Goal: Transaction & Acquisition: Purchase product/service

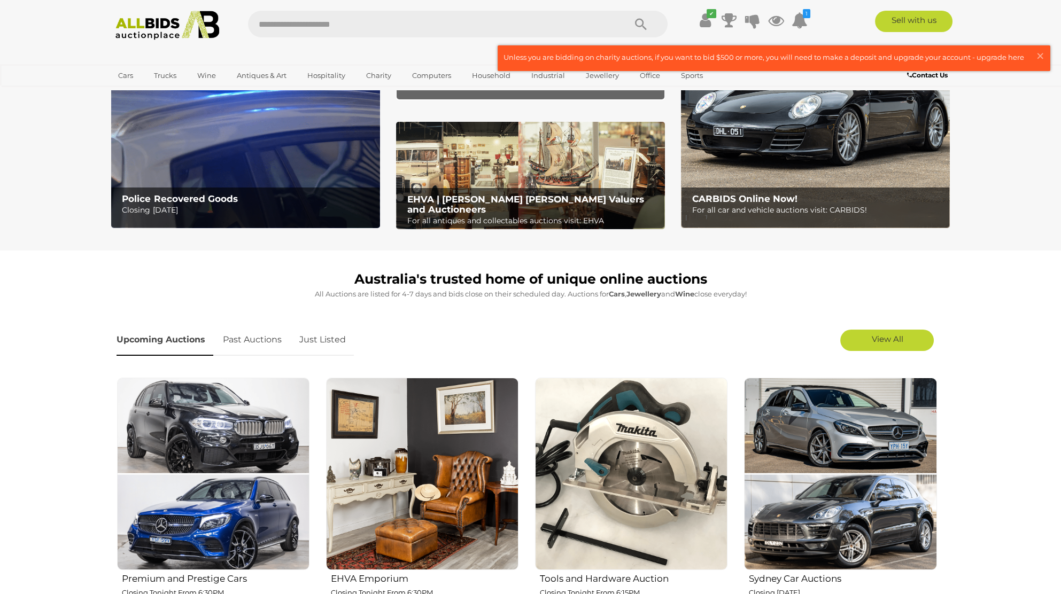
scroll to position [356, 0]
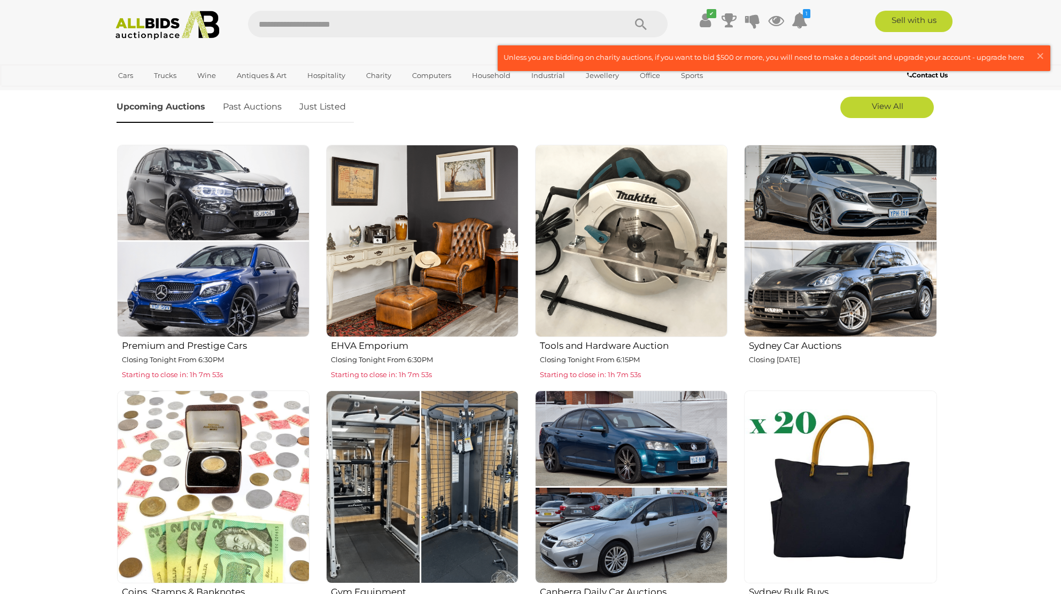
click at [601, 310] on img at bounding box center [631, 241] width 192 height 192
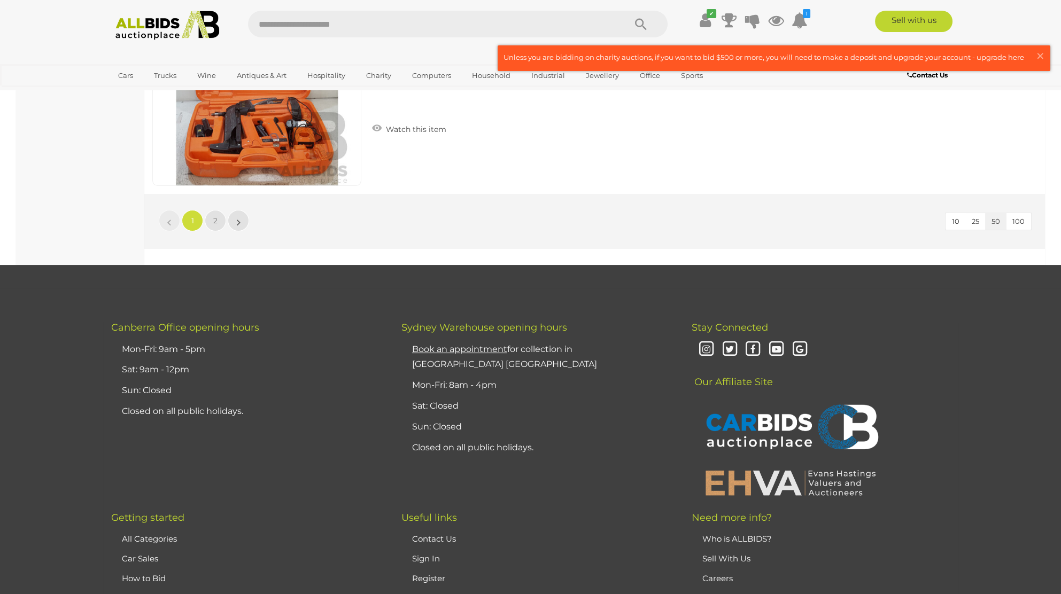
scroll to position [10258, 0]
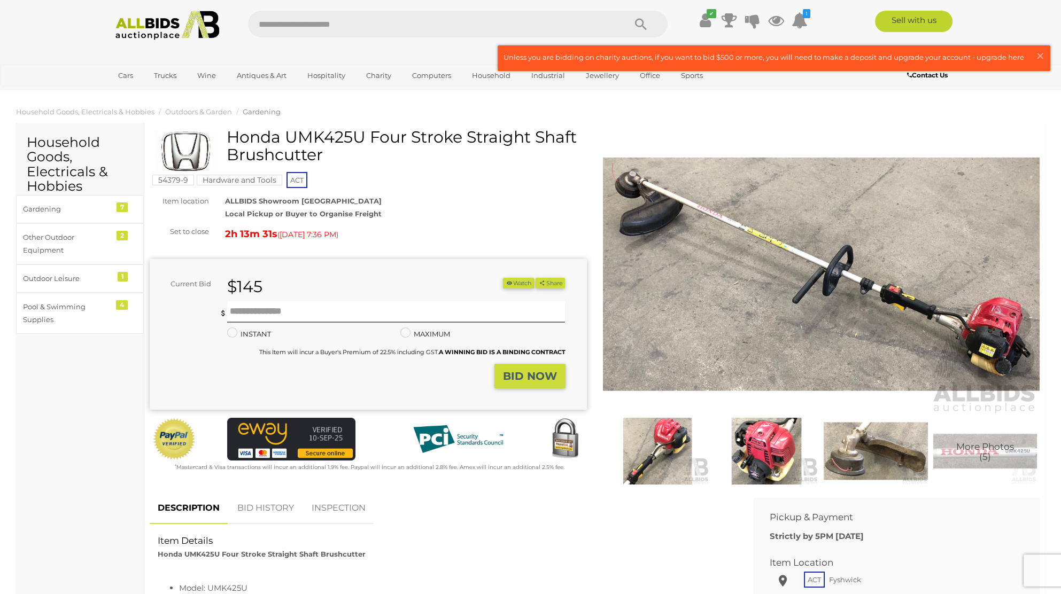
click at [725, 202] on img at bounding box center [821, 275] width 437 height 282
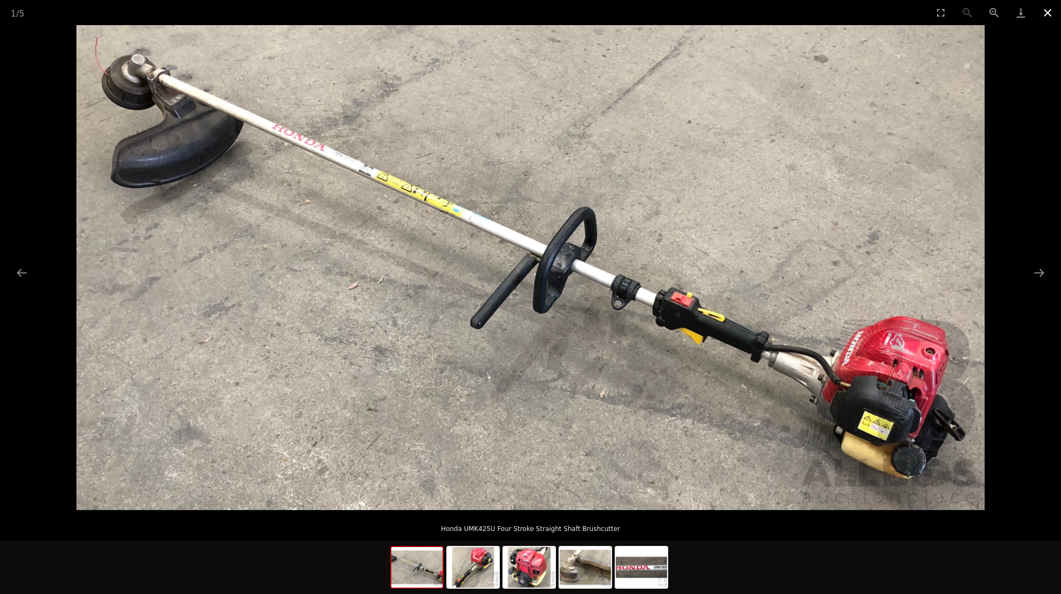
click at [1044, 11] on button "Close gallery" at bounding box center [1047, 12] width 27 height 25
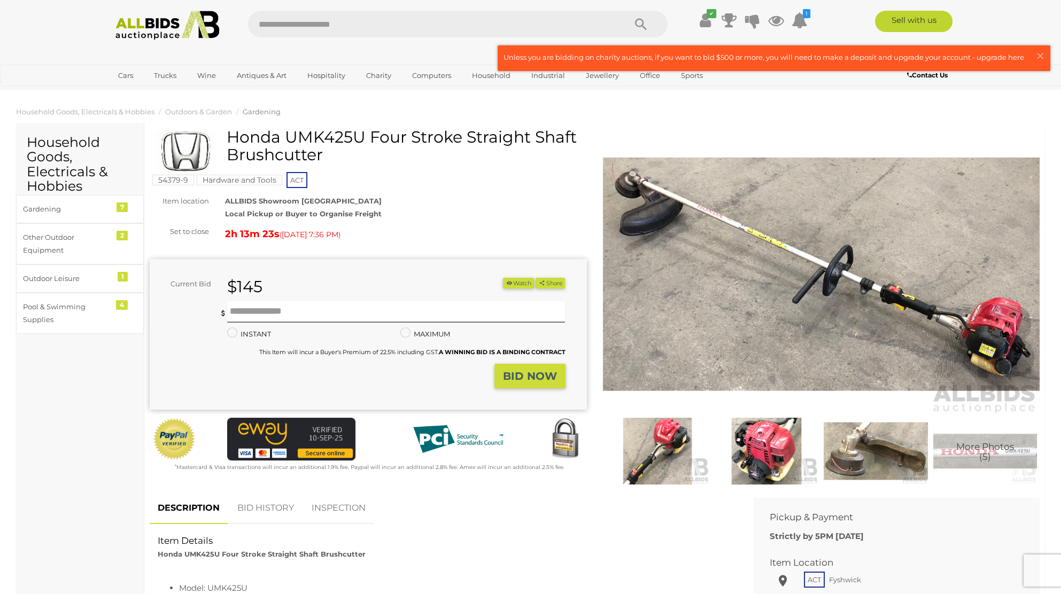
click at [774, 443] on img at bounding box center [766, 451] width 104 height 67
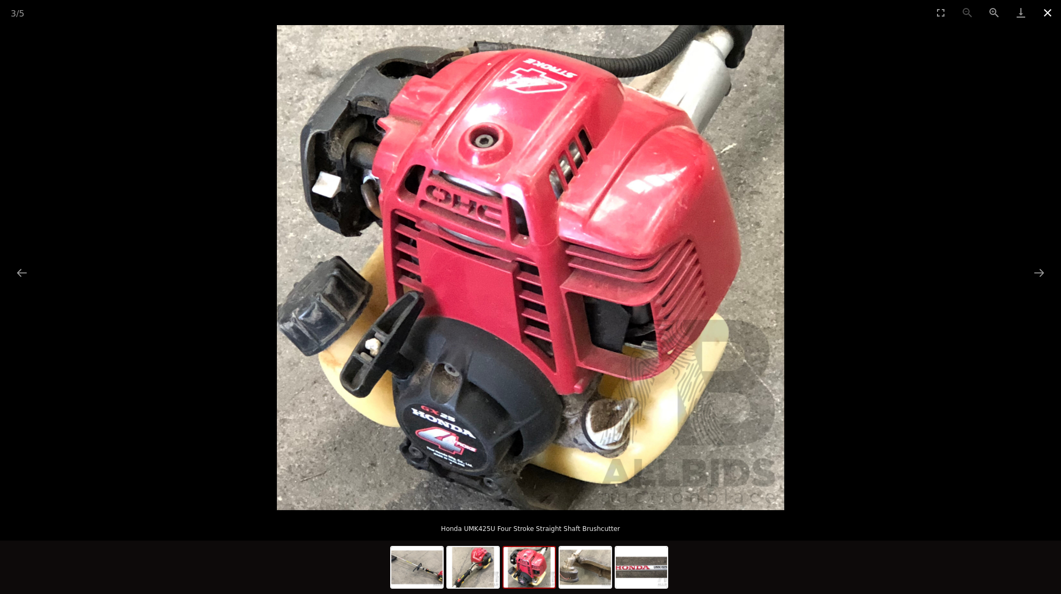
click at [1041, 10] on button "Close gallery" at bounding box center [1047, 12] width 27 height 25
